Goal: Browse casually

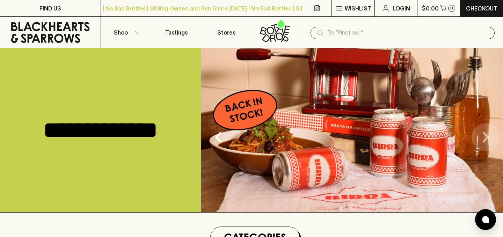
click at [488, 134] on icon "Next" at bounding box center [485, 137] width 22 height 22
click at [487, 136] on icon "Next" at bounding box center [485, 137] width 7 height 11
click at [220, 136] on icon "Previous" at bounding box center [218, 137] width 22 height 22
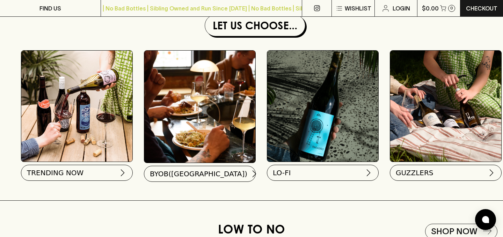
scroll to position [660, 0]
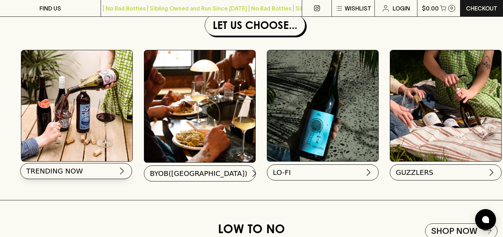
click at [92, 171] on button "TRENDING NOW" at bounding box center [76, 171] width 112 height 16
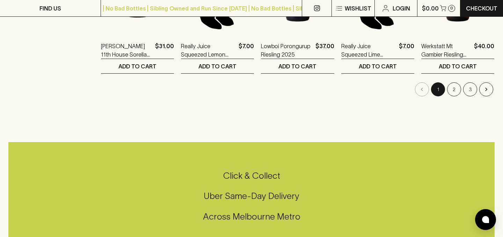
scroll to position [761, 0]
click at [455, 89] on button "2" at bounding box center [454, 89] width 14 height 14
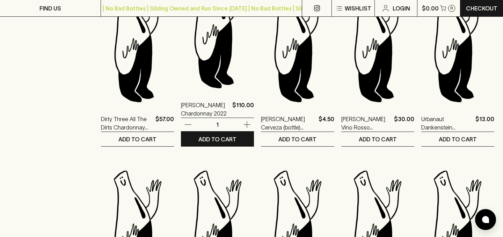
scroll to position [439, 0]
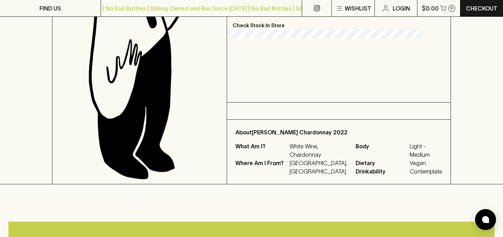
scroll to position [155, 0]
